Goal: Information Seeking & Learning: Find specific page/section

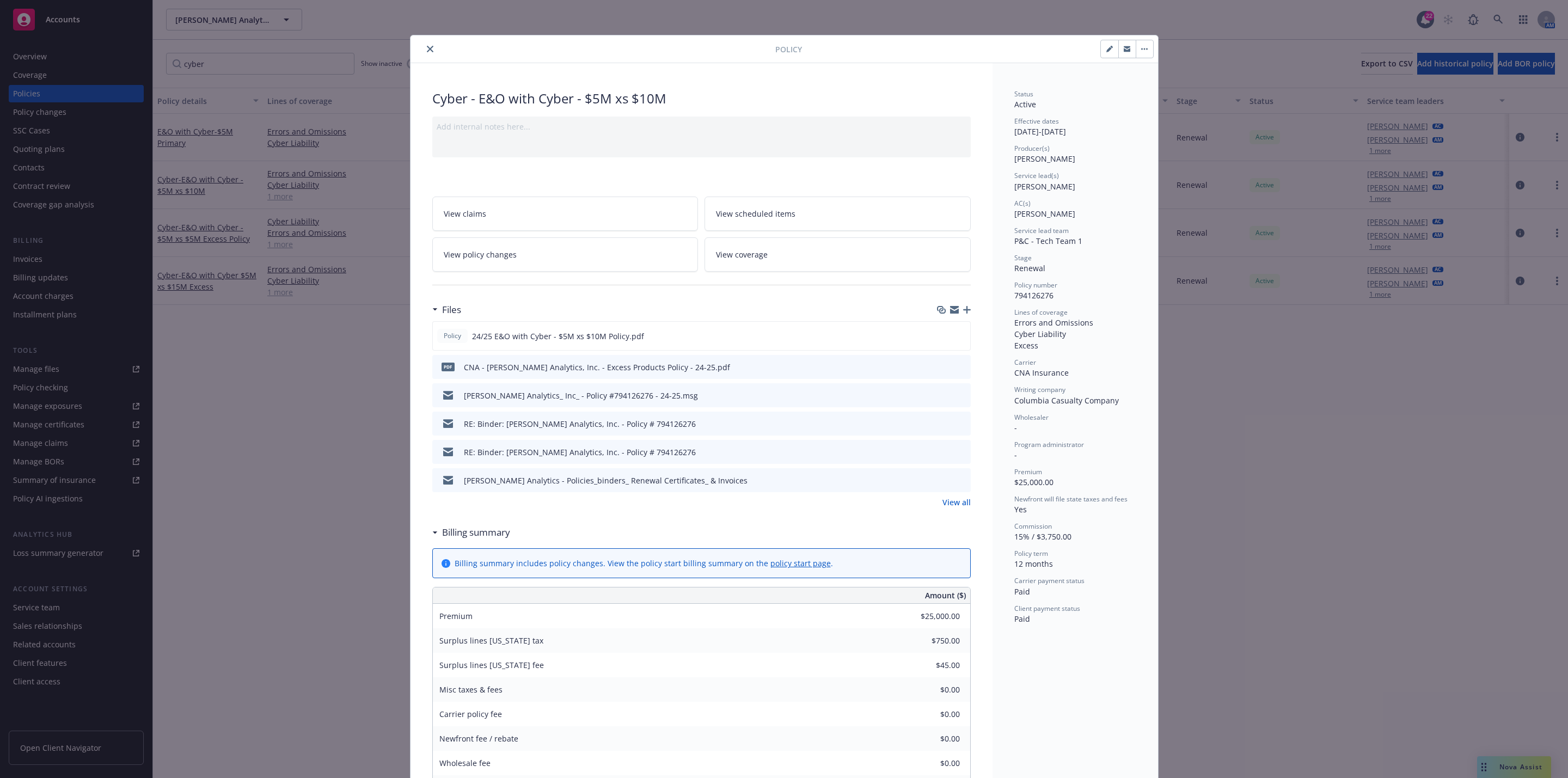
click at [427, 47] on icon "close" at bounding box center [430, 49] width 7 height 7
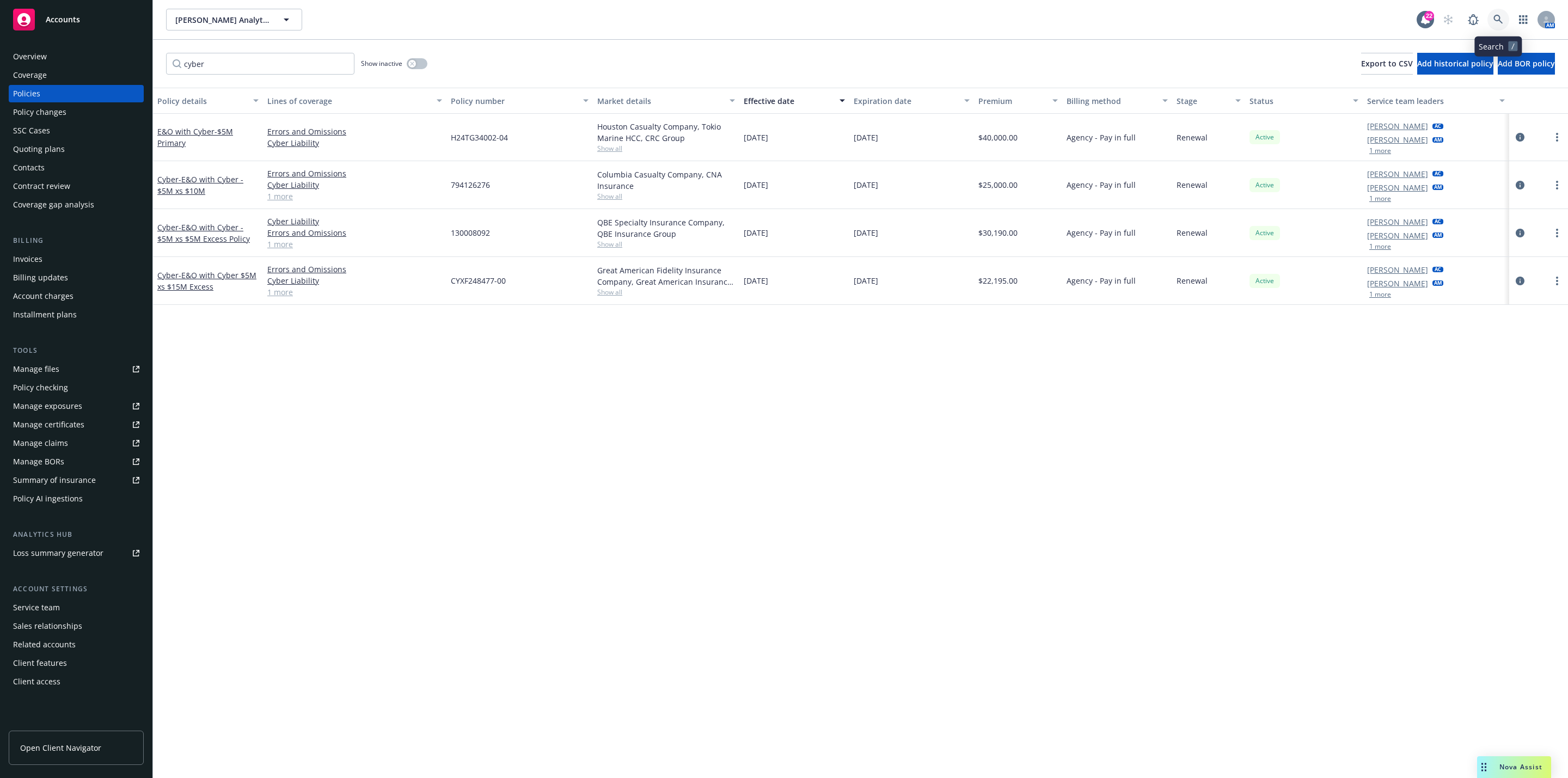
click at [1498, 28] on link at bounding box center [1498, 19] width 21 height 21
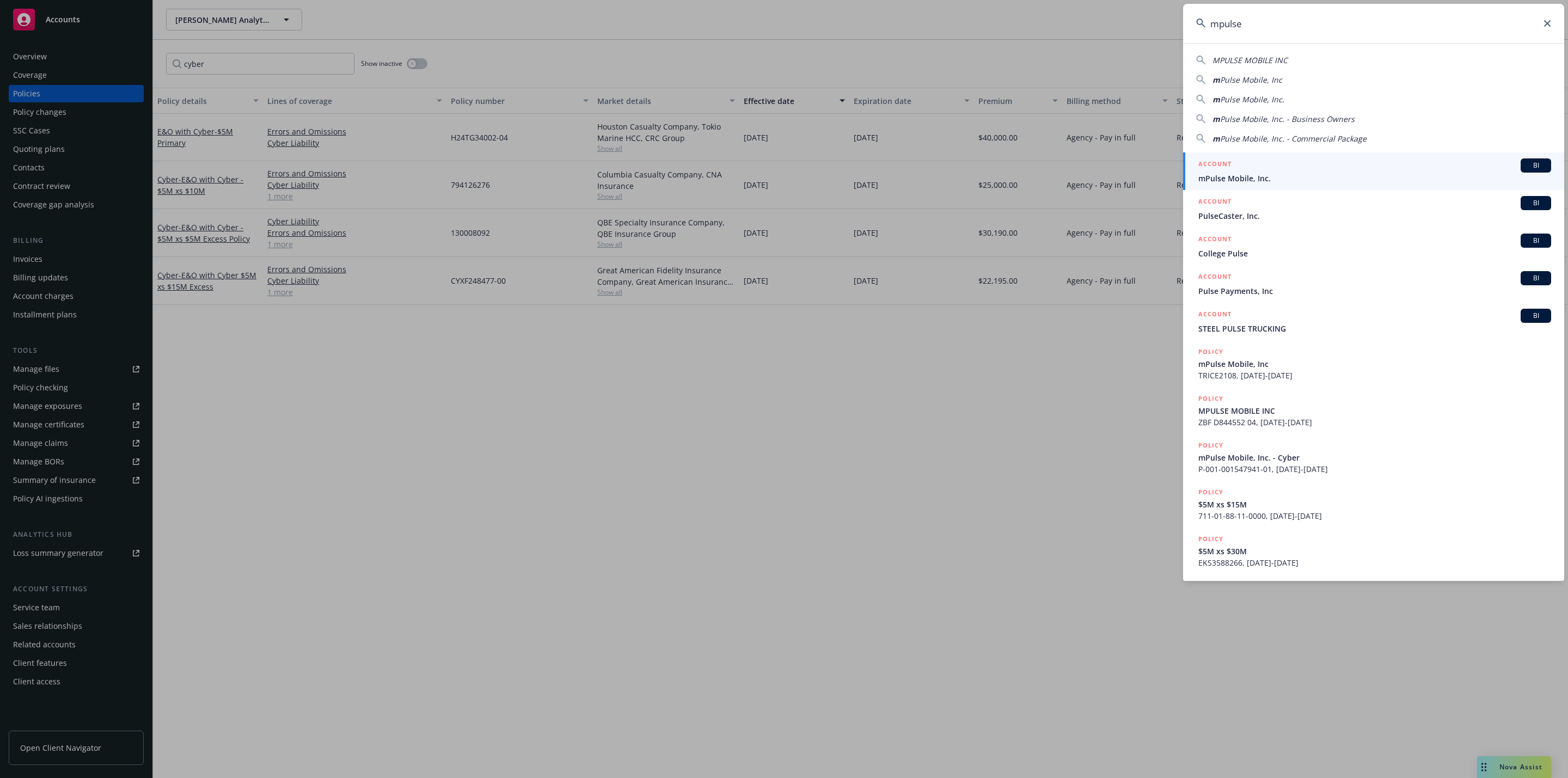
type input "mpulse"
click at [1289, 169] on div "ACCOUNT BI" at bounding box center [1375, 166] width 353 height 14
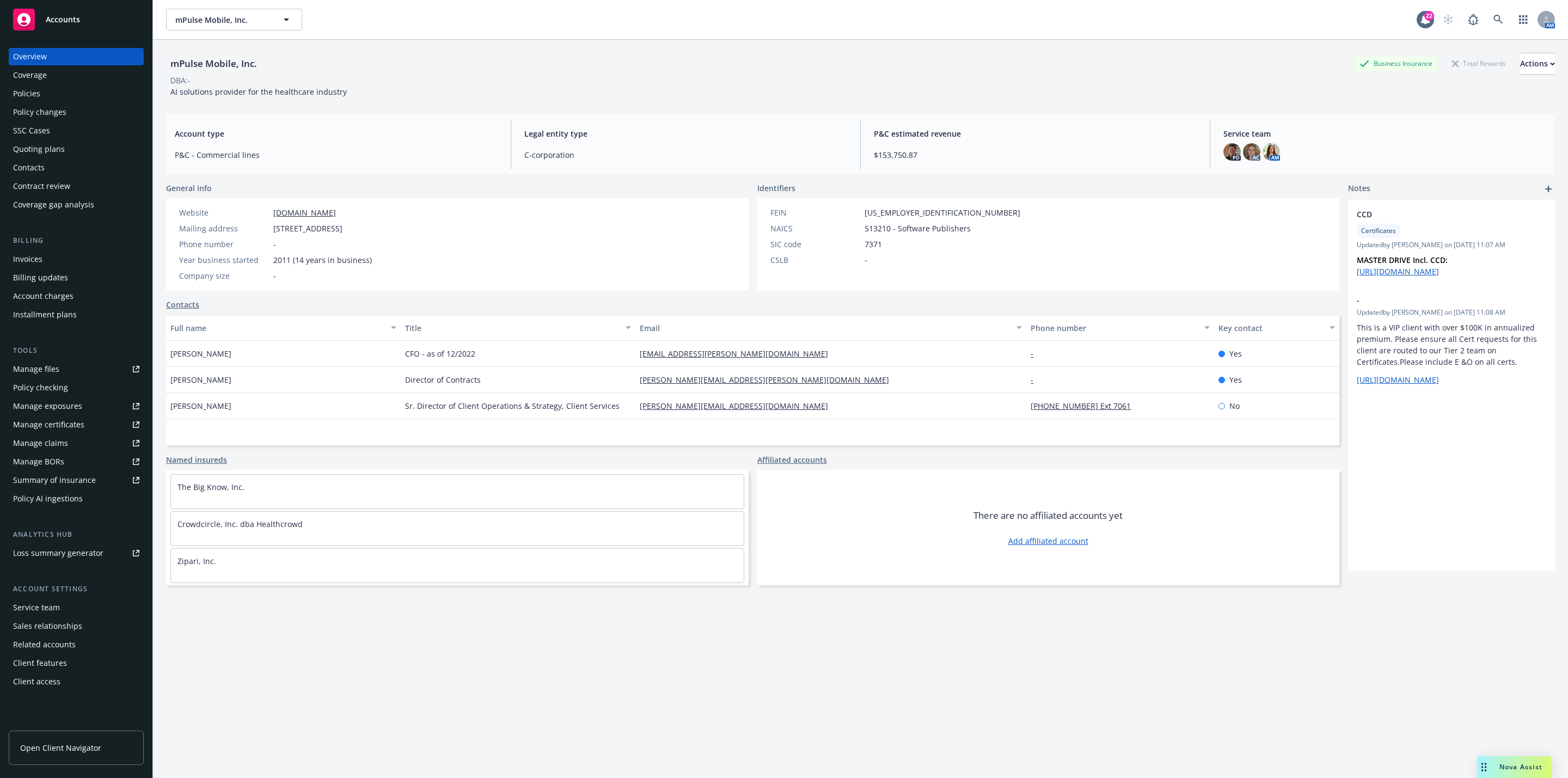
click at [29, 90] on div "Policies" at bounding box center [27, 94] width 27 height 18
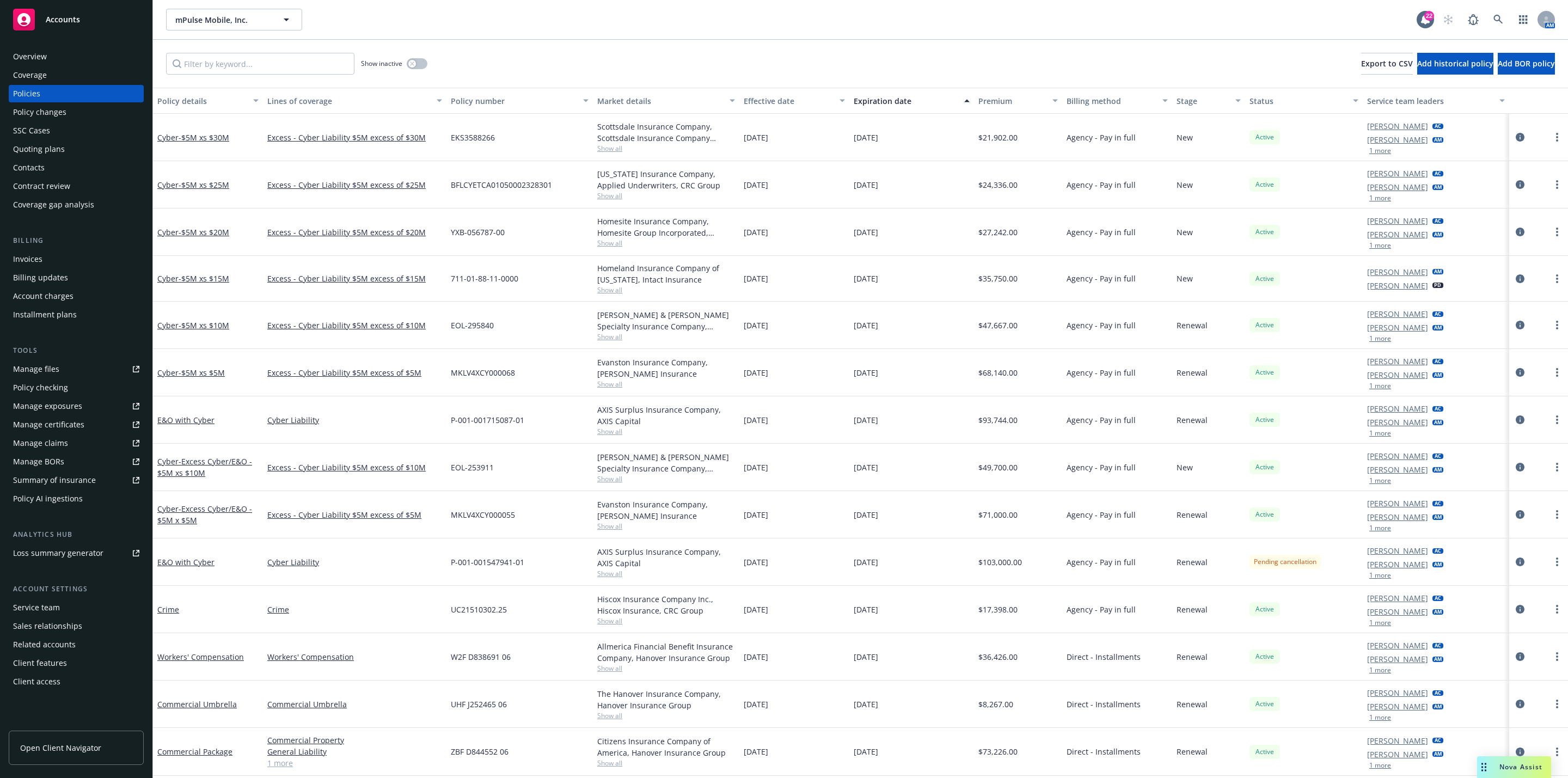
click at [64, 360] on link "Manage files" at bounding box center [76, 369] width 135 height 18
click at [213, 66] on input "Filter by keyword..." at bounding box center [260, 63] width 189 height 21
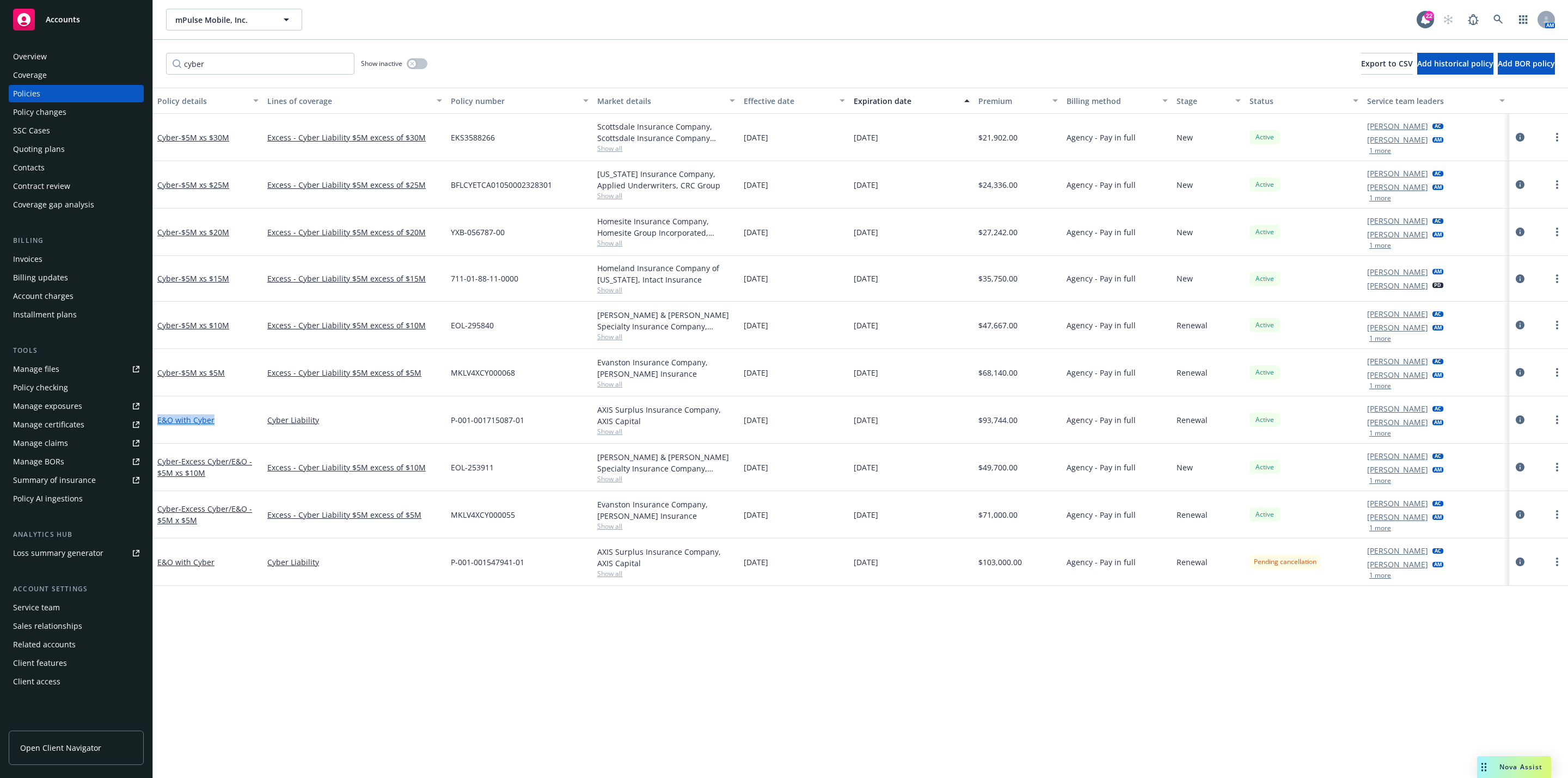
drag, startPoint x: 226, startPoint y: 422, endPoint x: 157, endPoint y: 420, distance: 69.0
click at [157, 420] on div "E&O with Cyber" at bounding box center [208, 420] width 101 height 12
copy link "E&O with Cyber"
click at [285, 66] on input "cyber" at bounding box center [260, 63] width 189 height 21
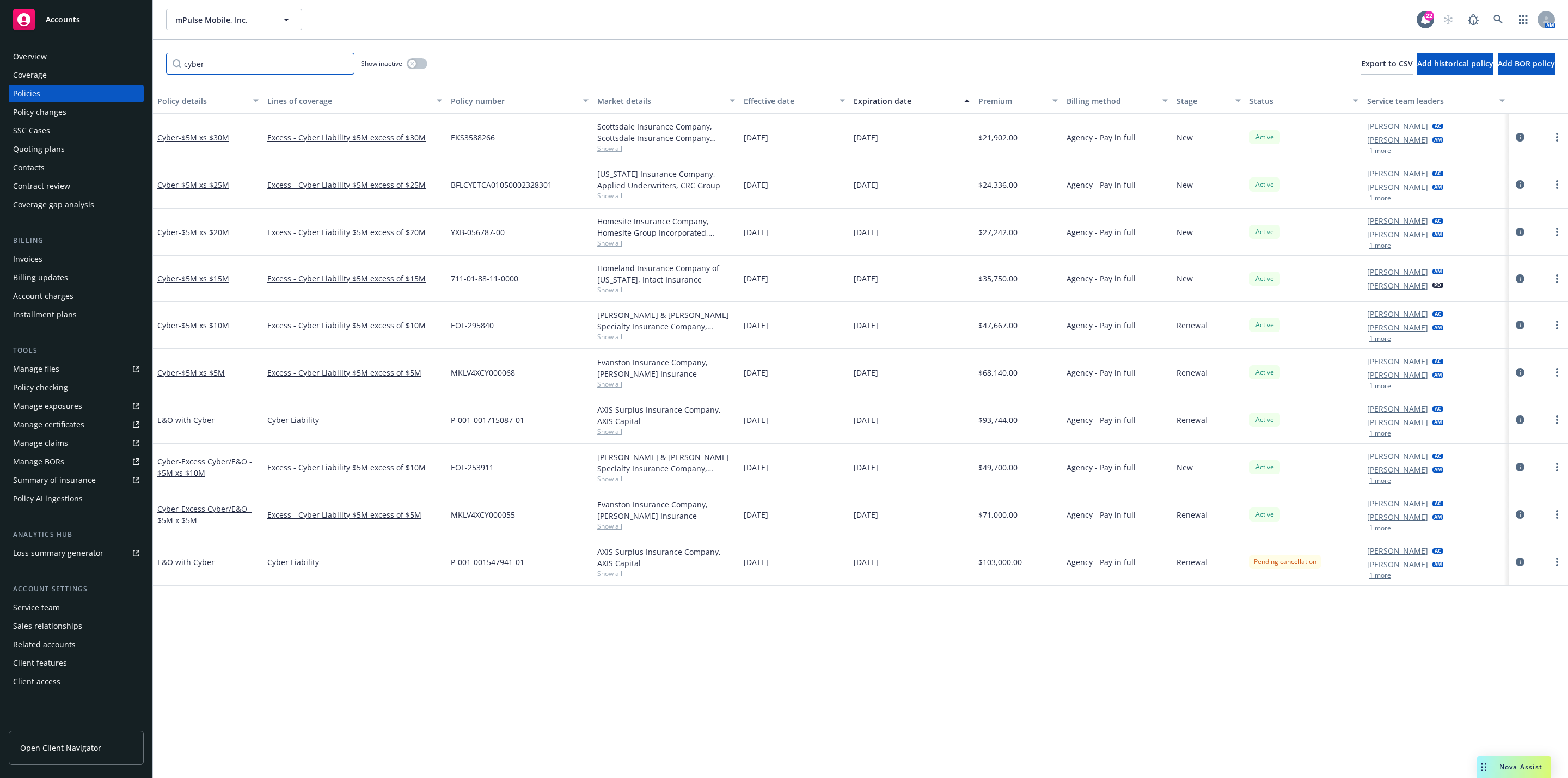
click at [283, 65] on input "cyber" at bounding box center [260, 63] width 189 height 21
paste input "E&O with C"
type input "E&O with Cyber"
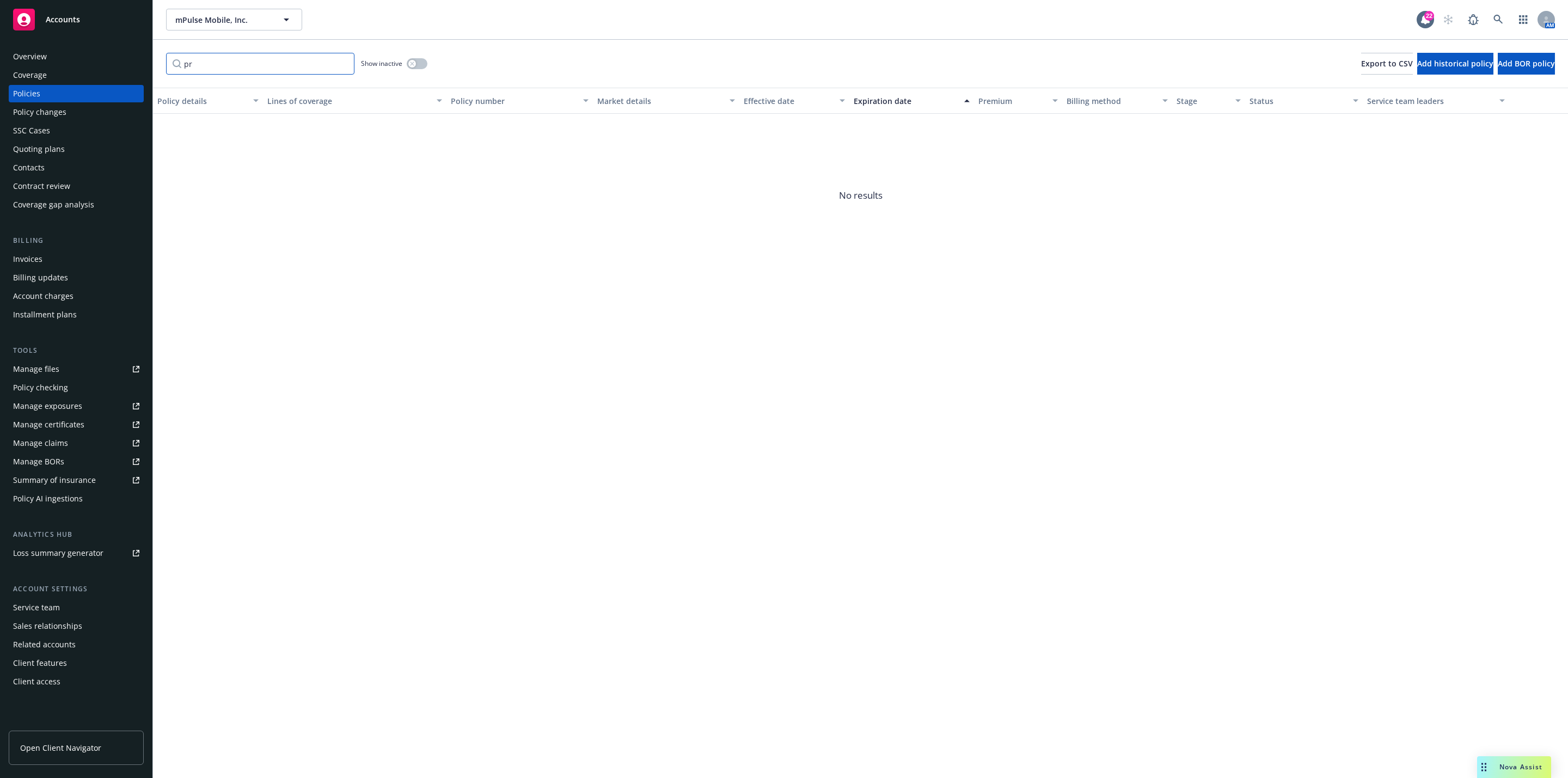
type input "p"
type input "cyber"
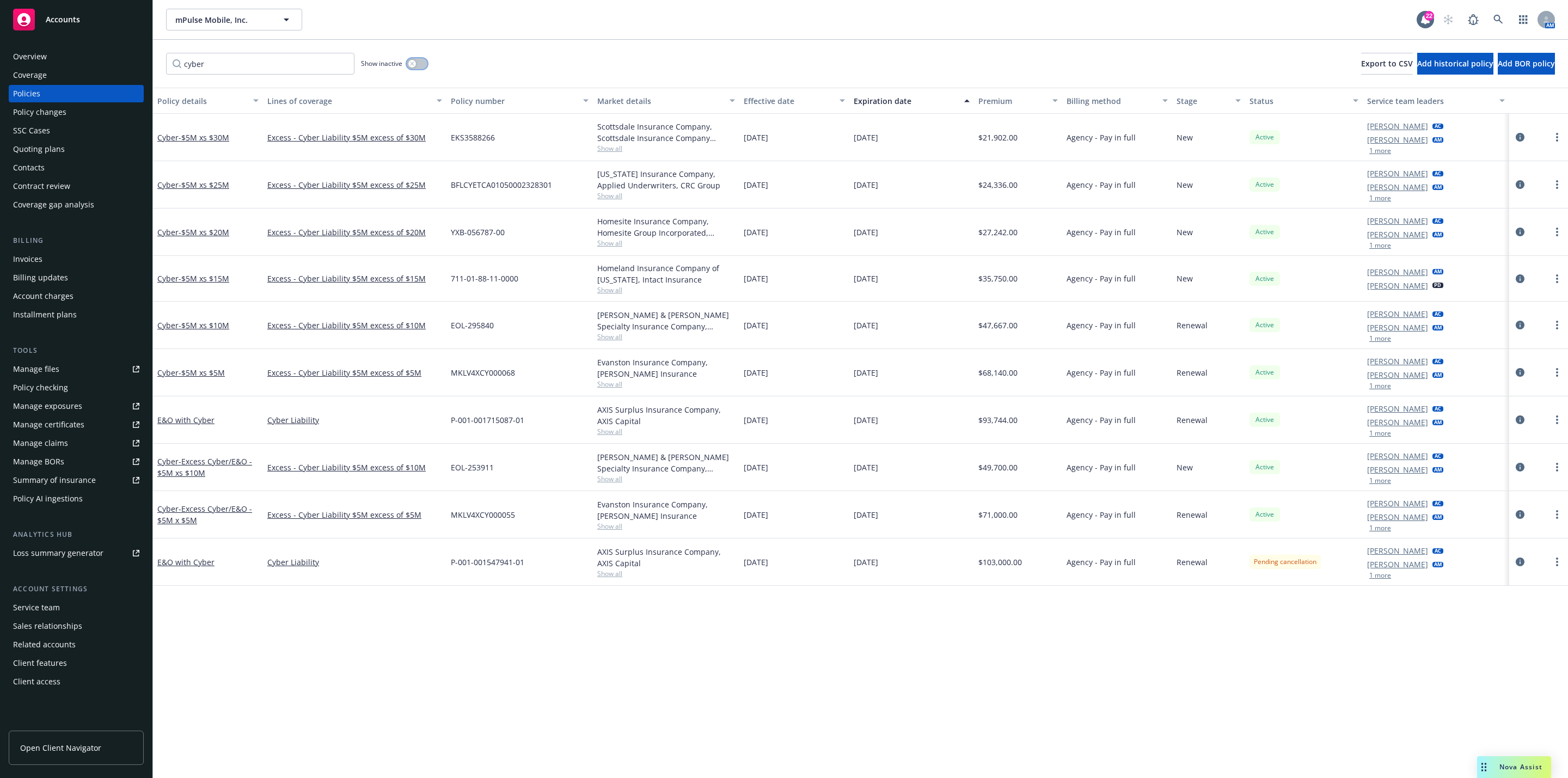
click at [420, 62] on button "button" at bounding box center [417, 64] width 21 height 11
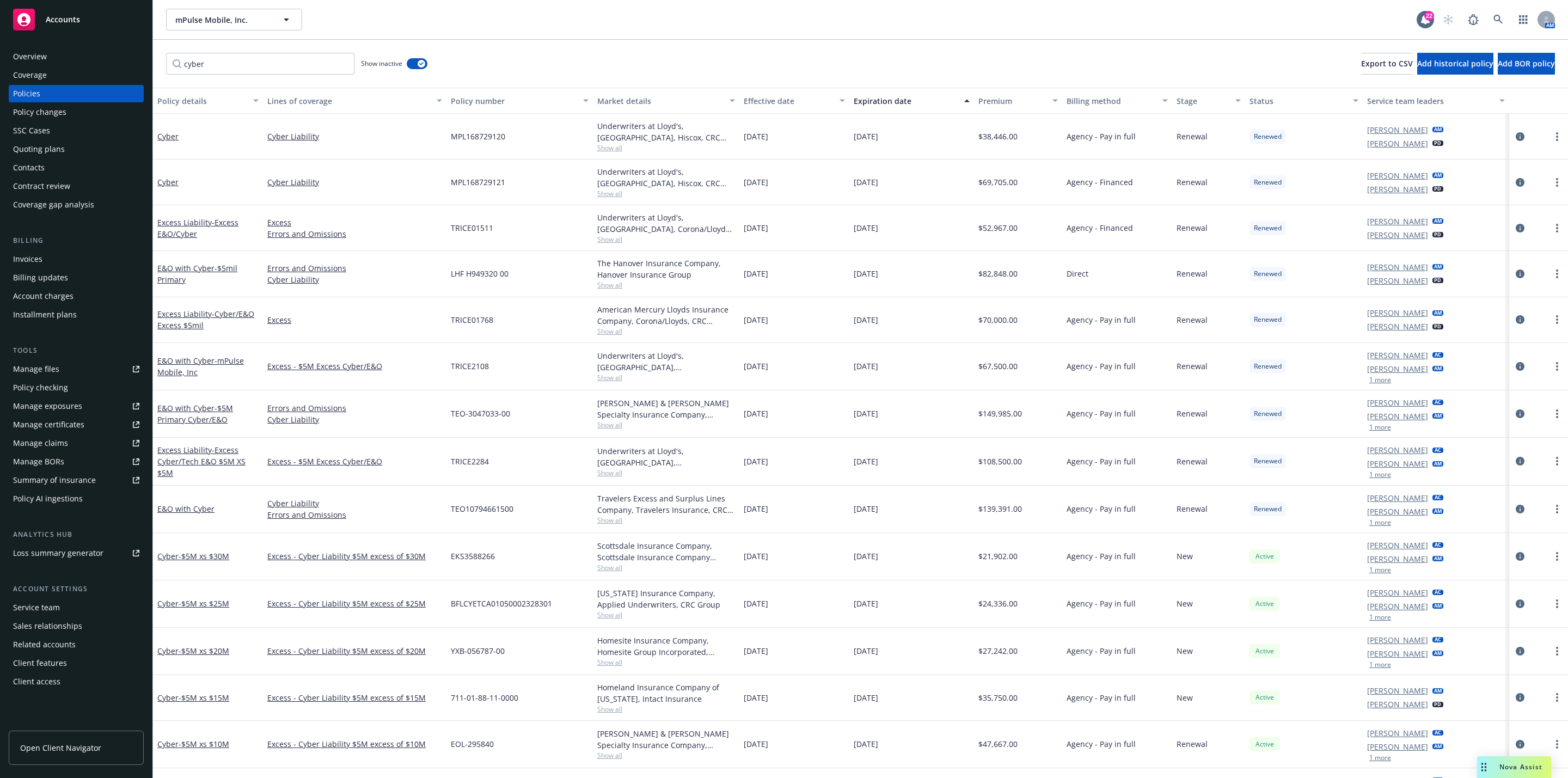
click at [987, 105] on div "Premium" at bounding box center [1012, 101] width 68 height 12
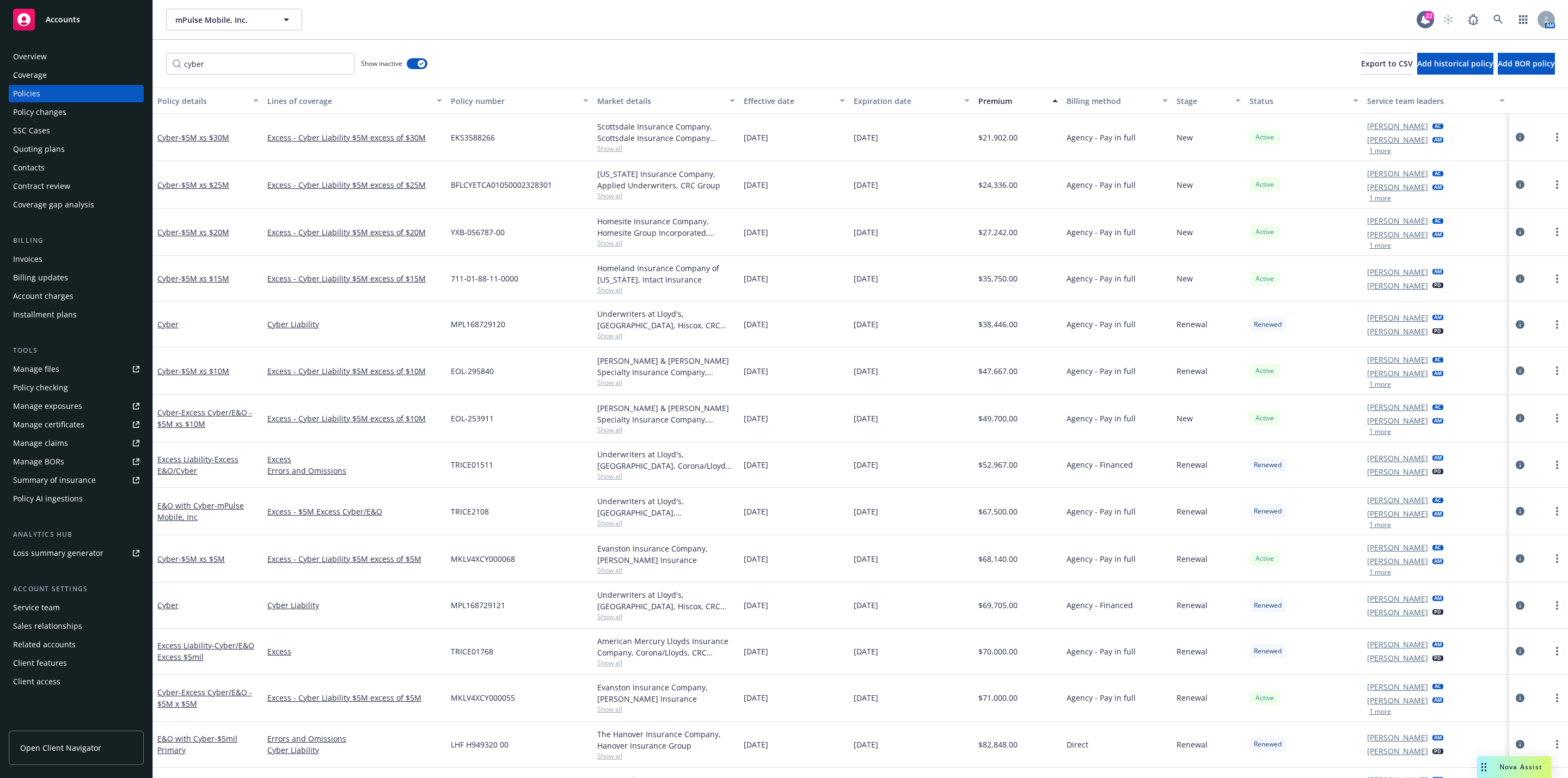
click at [987, 105] on div "Premium" at bounding box center [1012, 101] width 68 height 12
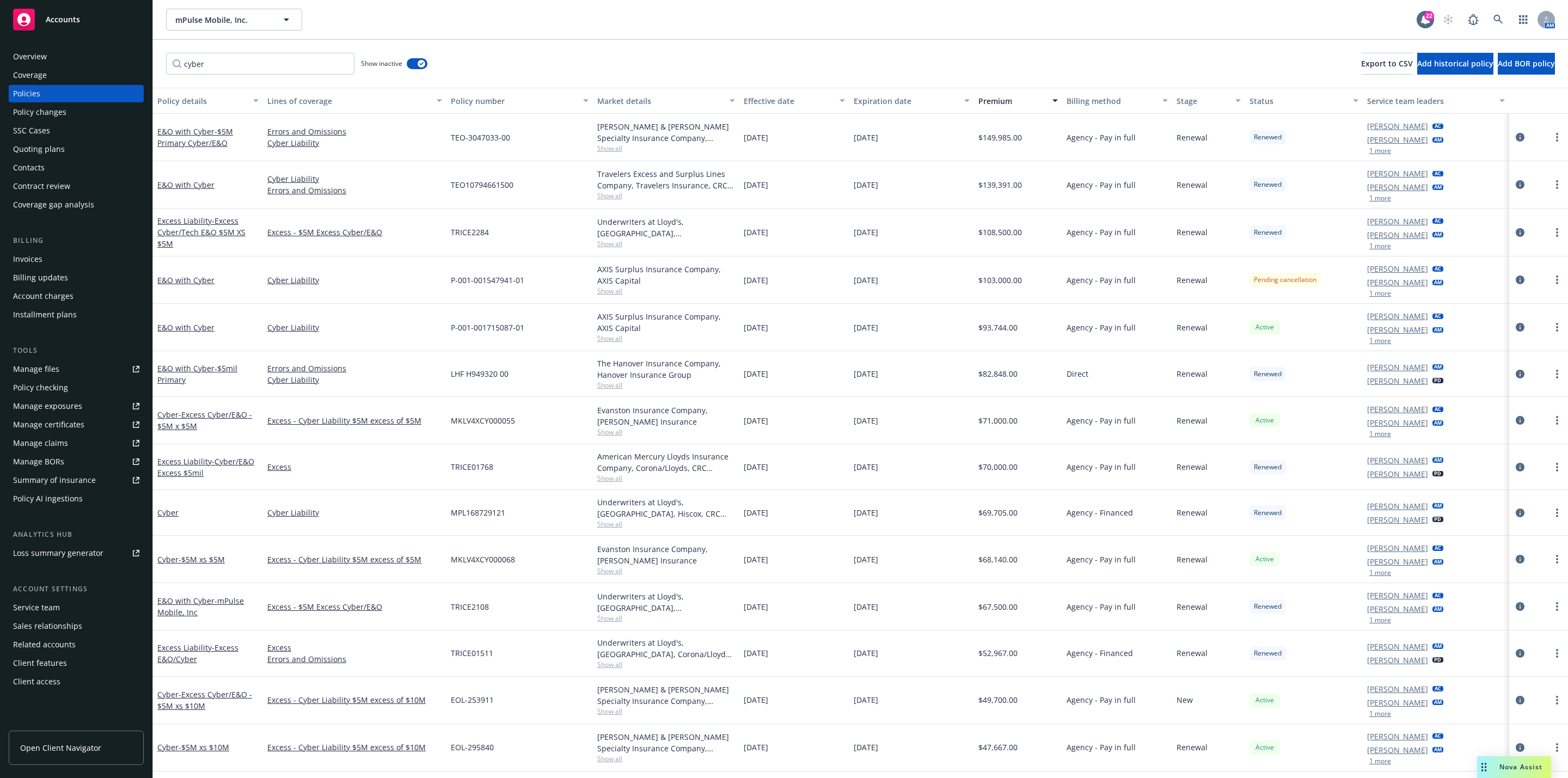
click at [771, 102] on div "Effective date" at bounding box center [788, 101] width 89 height 12
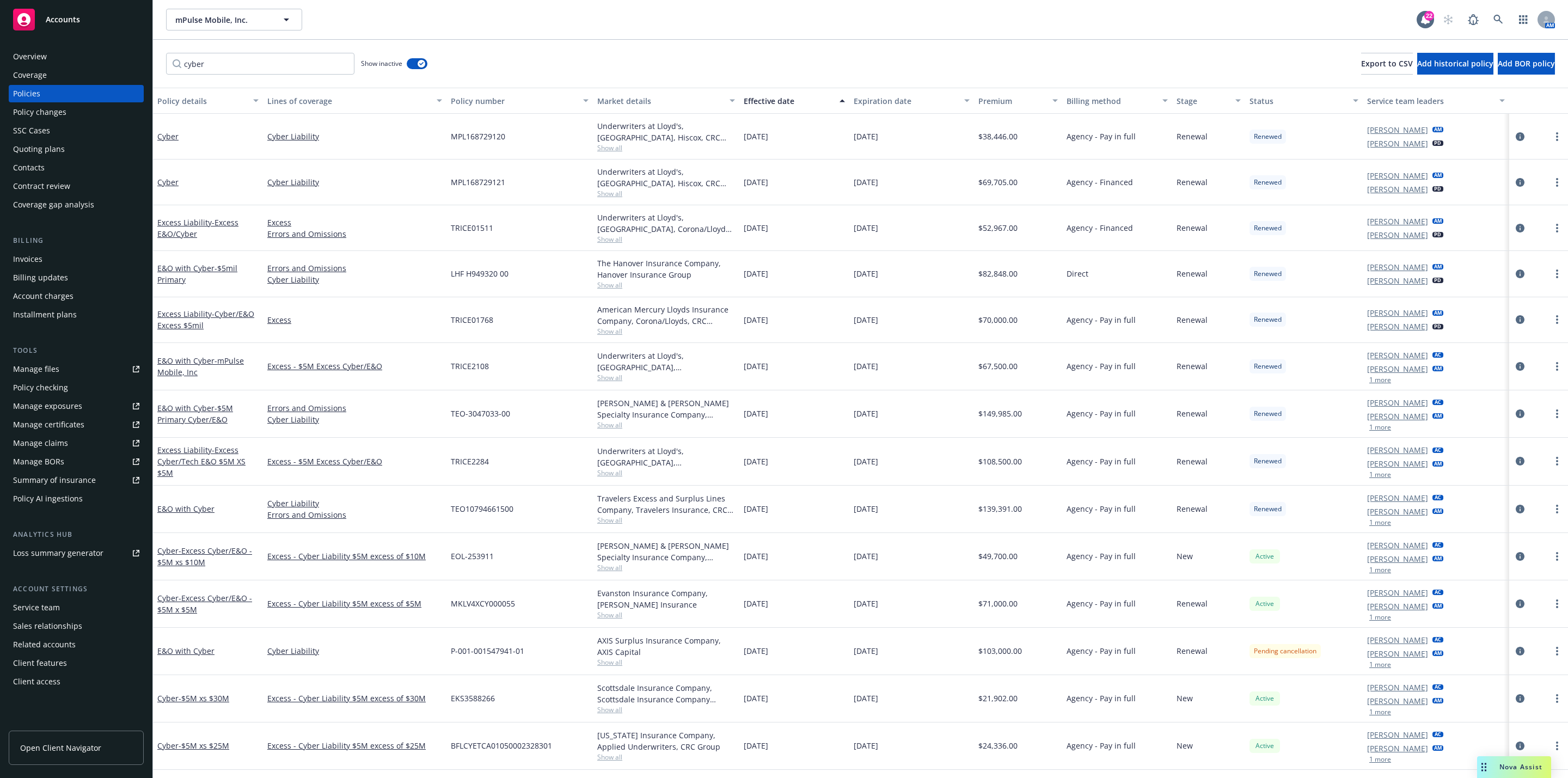
click at [766, 102] on div "Effective date" at bounding box center [788, 101] width 89 height 12
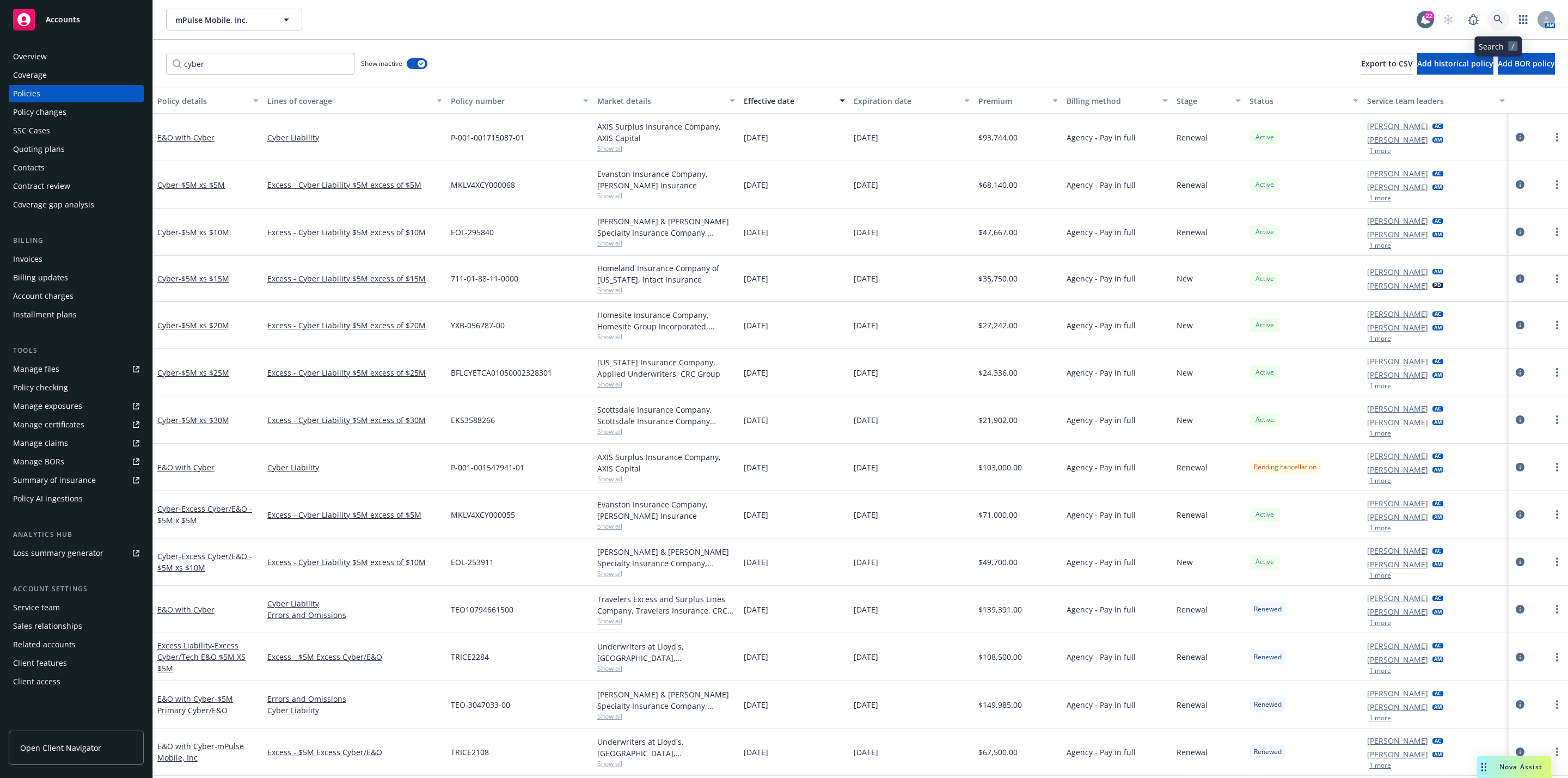
click at [1498, 15] on icon at bounding box center [1498, 20] width 10 height 10
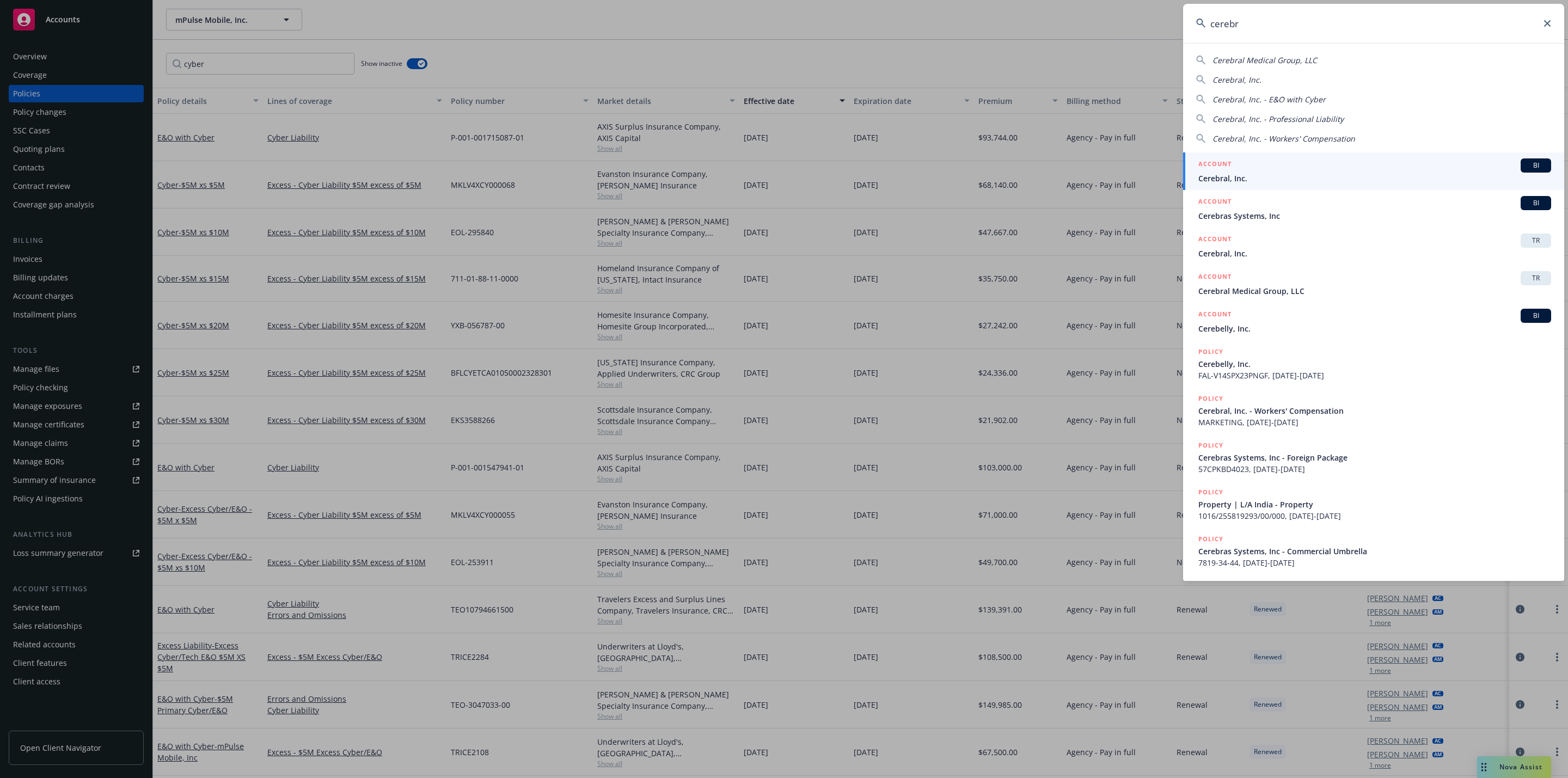
type input "cerebr"
click at [1303, 176] on span "Cerebral, Inc." at bounding box center [1375, 178] width 353 height 12
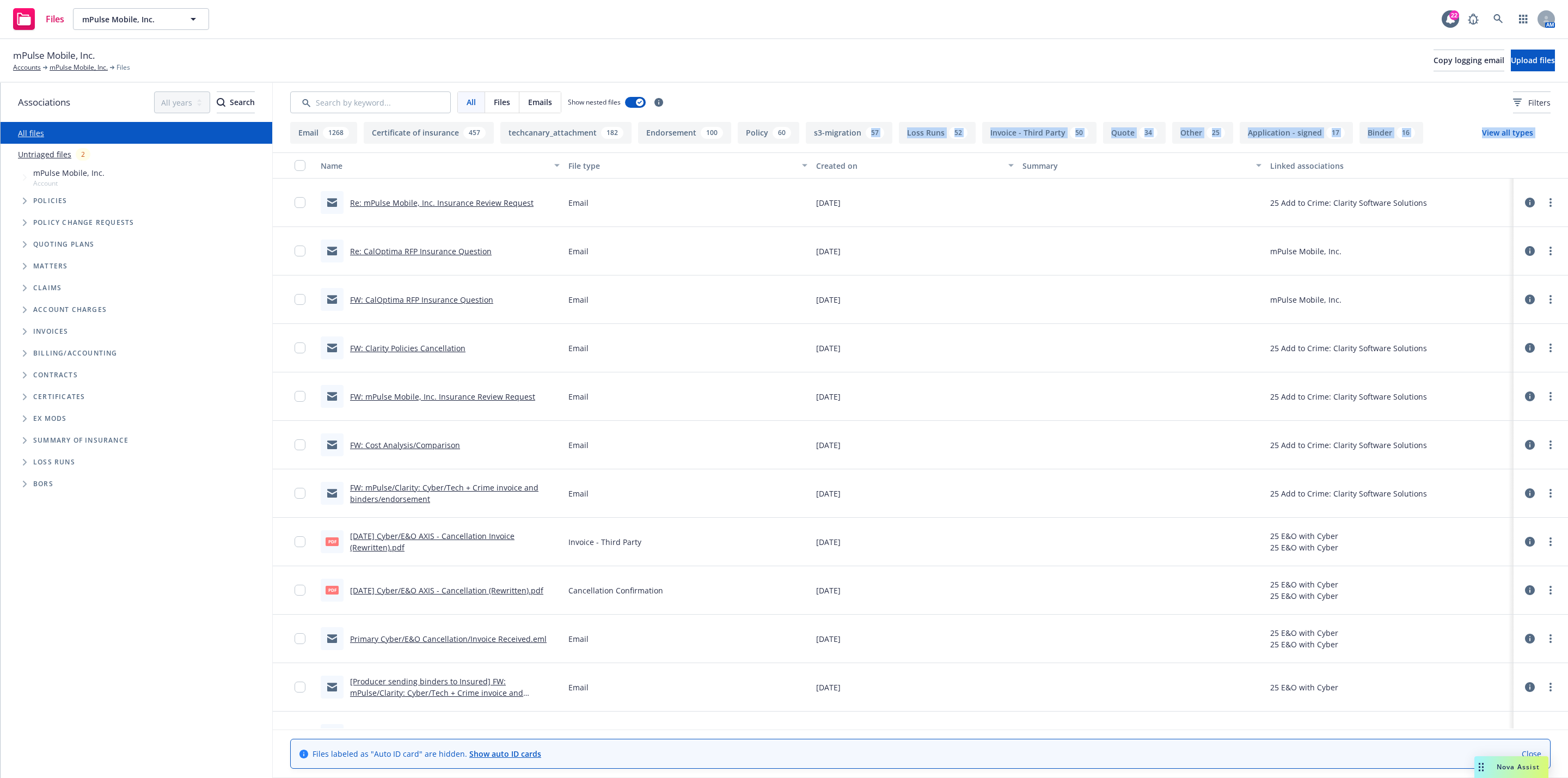
click at [842, 149] on div "Email 1268 Certificate of insurance 457 techcanary_attachment 182 Endorsement 1…" at bounding box center [920, 450] width 1296 height 656
click at [901, 90] on div "All Files Emails Show nested files Filters" at bounding box center [920, 102] width 1296 height 39
click at [941, 139] on button "Loss Runs 52" at bounding box center [937, 133] width 77 height 21
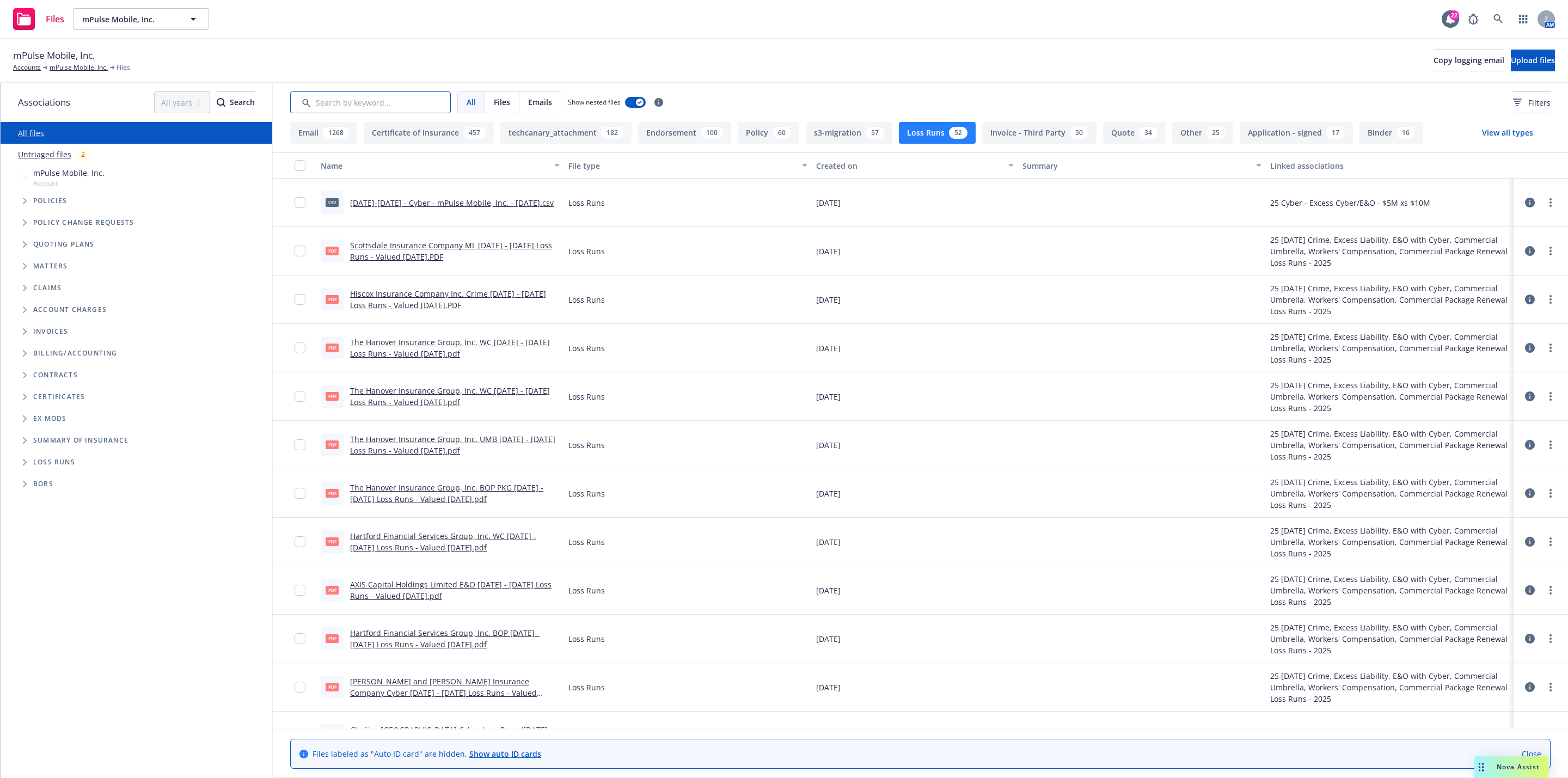
click at [366, 108] on input "Search by keyword..." at bounding box center [370, 102] width 161 height 21
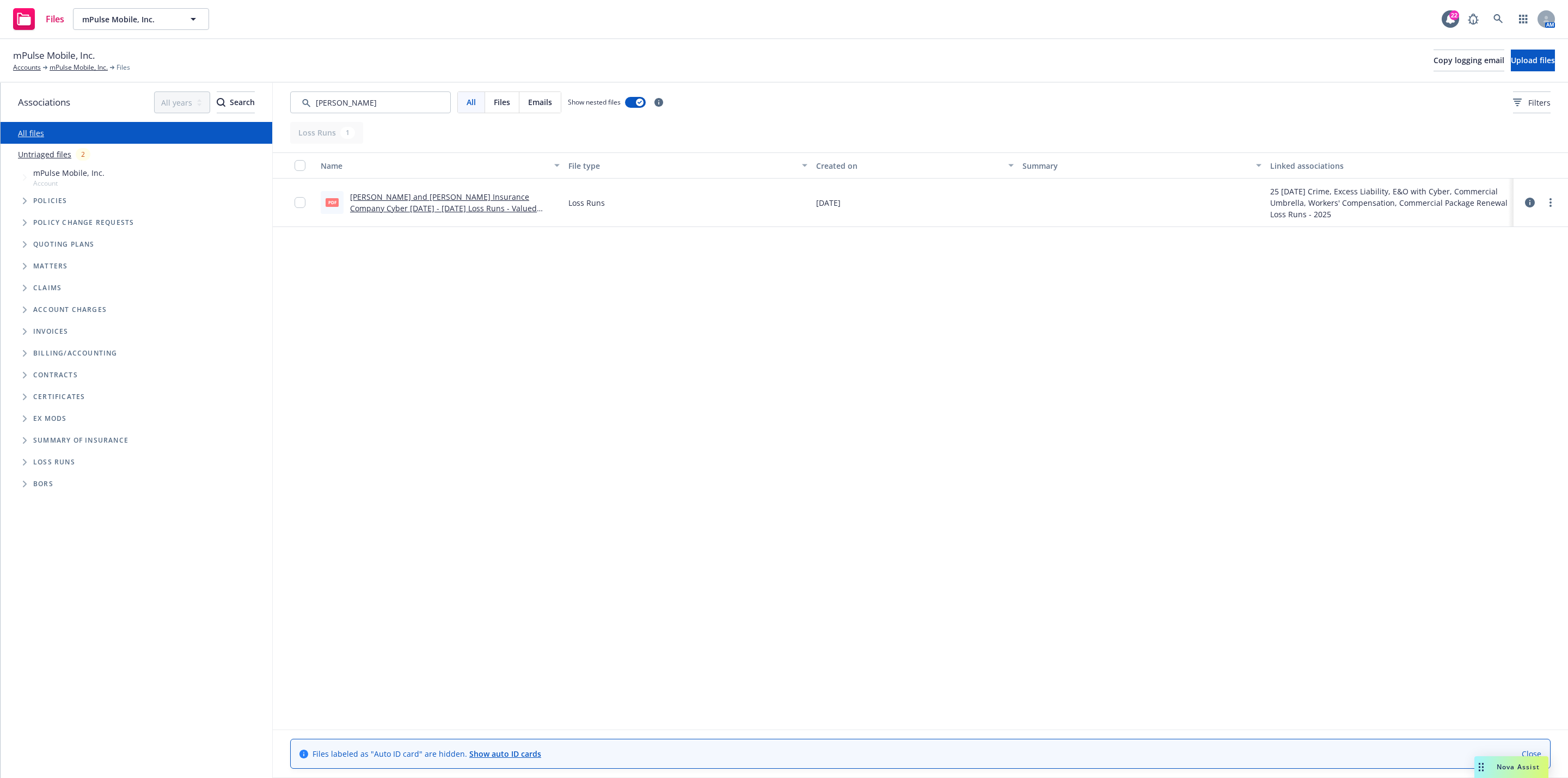
click at [390, 235] on div "Name File type Created on Summary Linked associations pdf [PERSON_NAME] and [PE…" at bounding box center [920, 440] width 1296 height 576
click at [348, 288] on div "Name File type Created on Summary Linked associations pdf [PERSON_NAME] and [PE…" at bounding box center [920, 440] width 1296 height 576
click at [383, 114] on div "All Files Emails Show nested files Filters" at bounding box center [920, 102] width 1296 height 39
click at [383, 109] on input "Search by keyword..." at bounding box center [370, 102] width 161 height 21
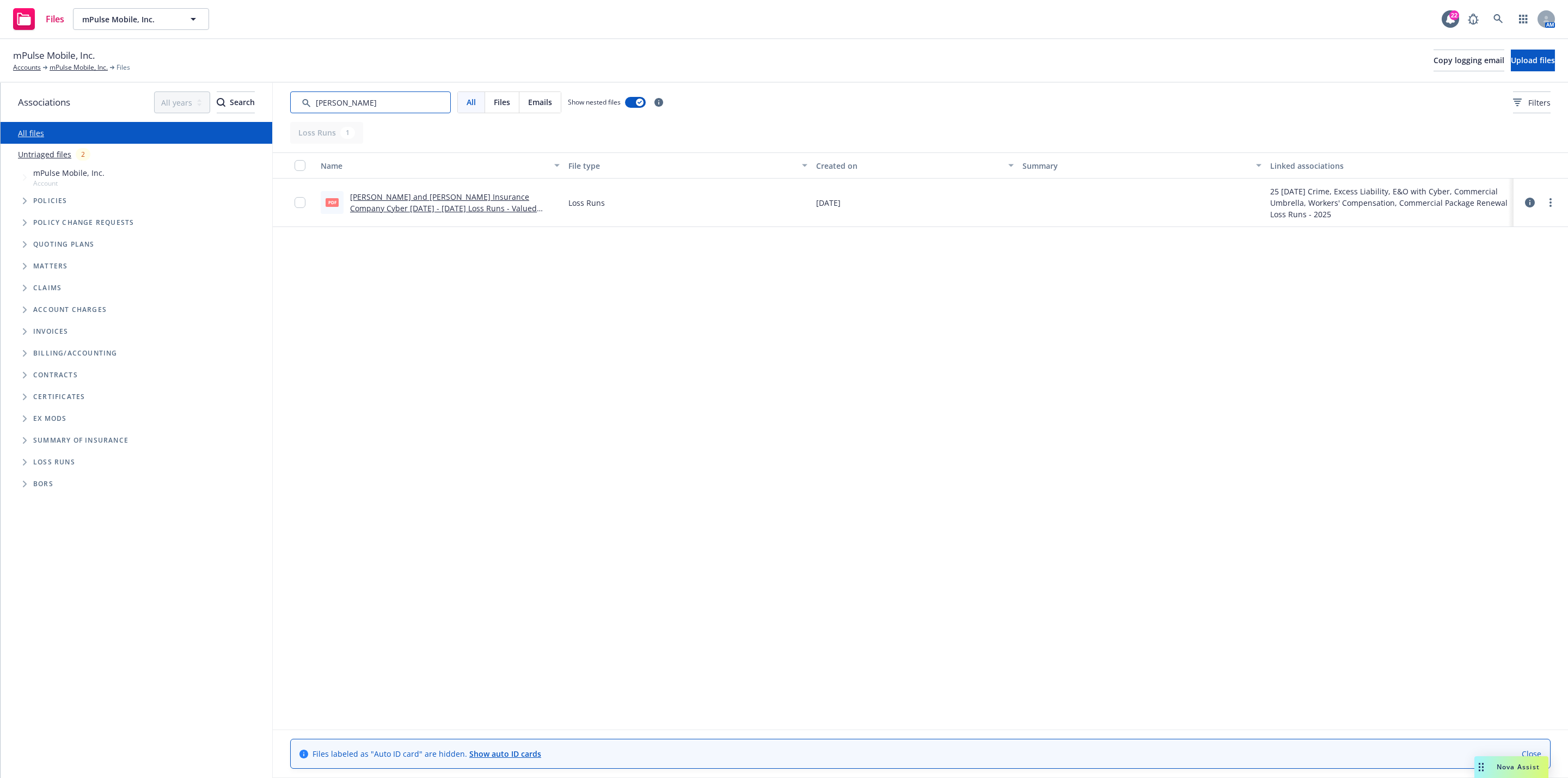
click at [383, 109] on input "Search by keyword..." at bounding box center [370, 102] width 161 height 21
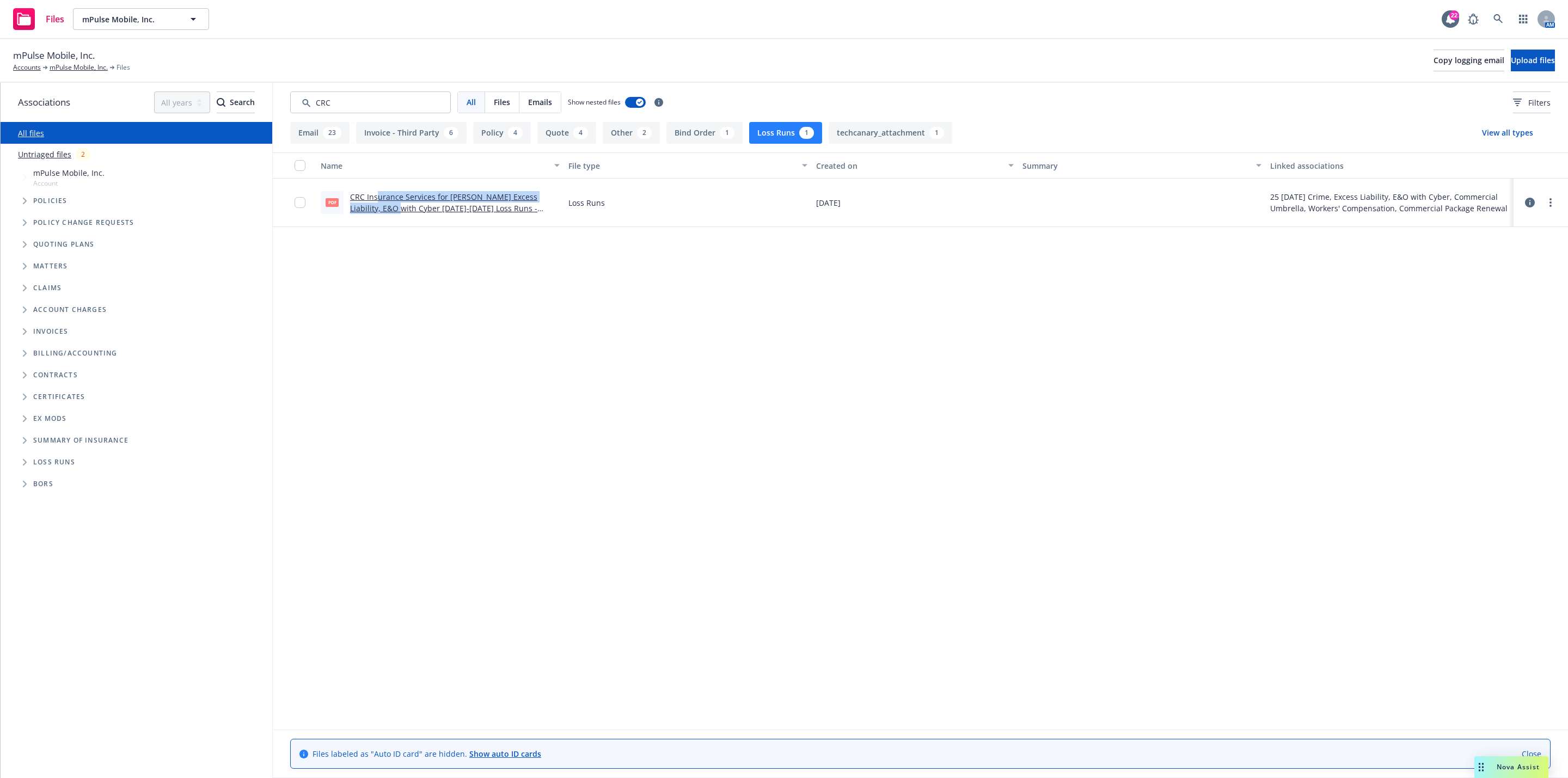
drag, startPoint x: 378, startPoint y: 196, endPoint x: 371, endPoint y: 267, distance: 71.3
click at [371, 267] on div "Name File type Created on Summary Linked associations pdf CRC Insurance Service…" at bounding box center [920, 440] width 1296 height 576
click at [373, 268] on div "Name File type Created on Summary Linked associations pdf CRC Insurance Service…" at bounding box center [920, 440] width 1296 height 576
click at [368, 100] on input "Search by keyword..." at bounding box center [370, 102] width 161 height 21
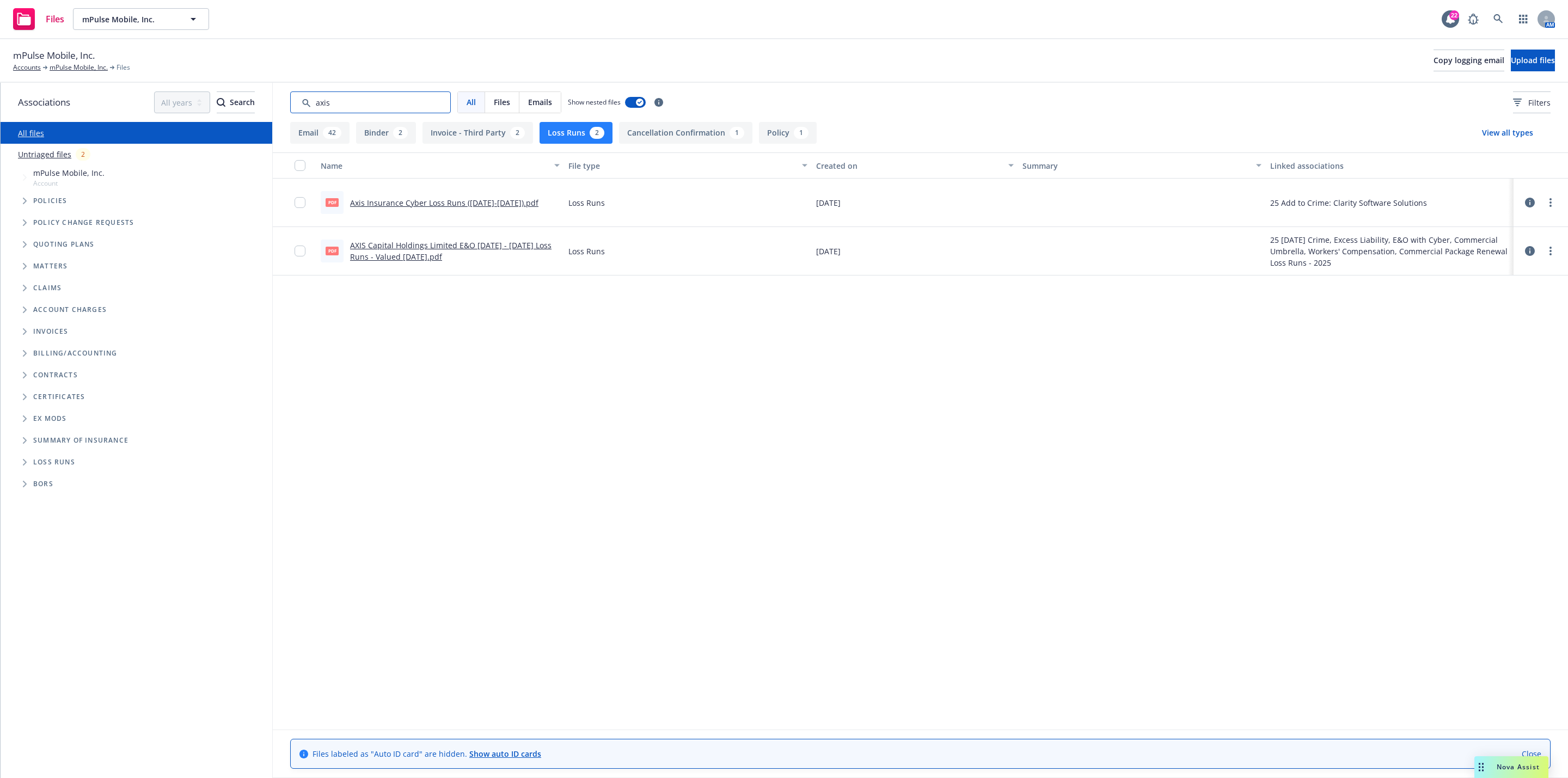
type input "axis"
click at [413, 302] on div "Name File type Created on Summary Linked associations pdf Axis Insurance Cyber …" at bounding box center [920, 440] width 1296 height 576
